Goal: Task Accomplishment & Management: Manage account settings

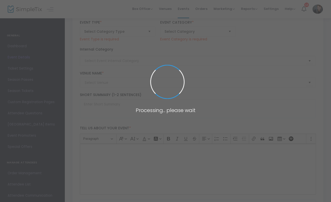
type input "The 24 Hour Theatre Project SHOWCASE @ The BVP"
type textarea "THE 24 HOUR THEATRE PROJECT IS BACK! A group of local theatre creators, writers…"
type input "13.000 %"
type input "Buy Tickets"
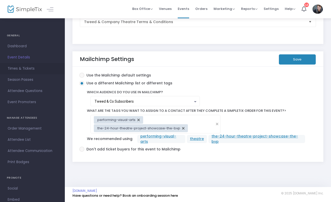
click at [21, 67] on span "Times & Tickets" at bounding box center [33, 68] width 50 height 7
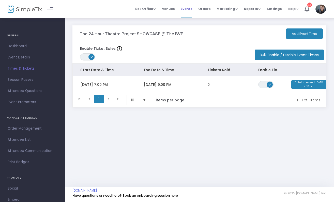
click at [191, 9] on span "Events" at bounding box center [186, 8] width 11 height 13
